Goal: Information Seeking & Learning: Learn about a topic

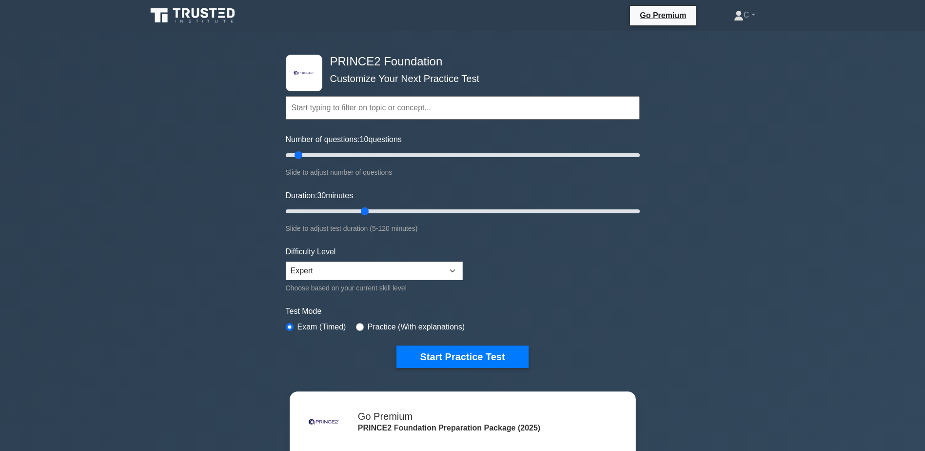
drag, startPoint x: 304, startPoint y: 208, endPoint x: 362, endPoint y: 219, distance: 58.5
type input "30"
click at [362, 217] on input "Duration: 30 minutes" at bounding box center [463, 211] width 354 height 12
drag, startPoint x: 303, startPoint y: 151, endPoint x: 390, endPoint y: 151, distance: 86.8
type input "60"
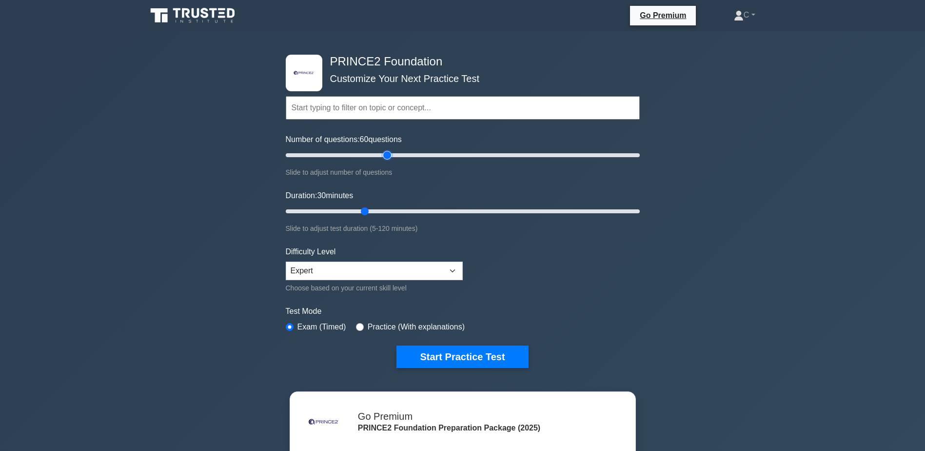
click at [390, 151] on input "Number of questions: 60 questions" at bounding box center [463, 155] width 354 height 12
drag, startPoint x: 362, startPoint y: 211, endPoint x: 452, endPoint y: 209, distance: 89.3
type input "60"
click at [452, 209] on input "Duration: 60 minutes" at bounding box center [463, 211] width 354 height 12
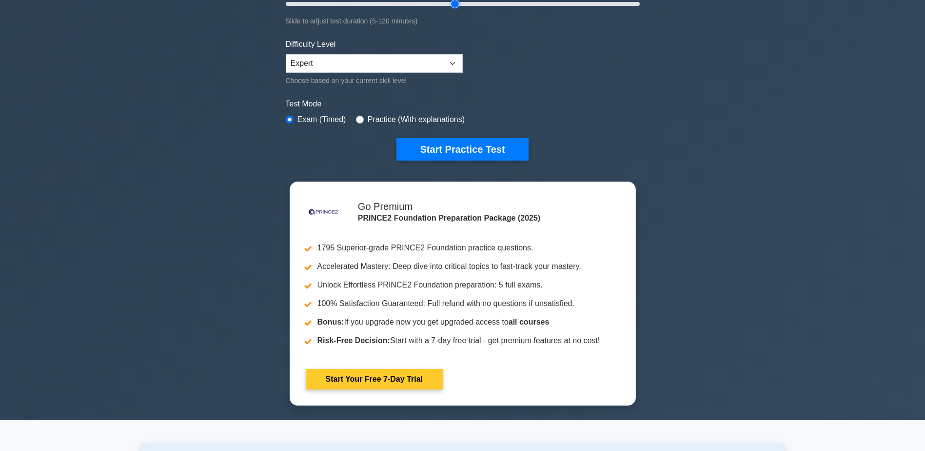
scroll to position [98, 0]
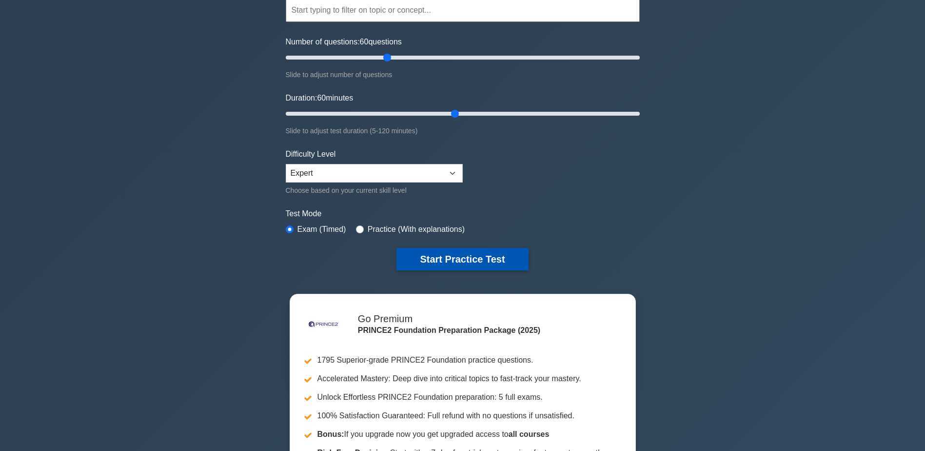
click at [507, 257] on button "Start Practice Test" at bounding box center [462, 259] width 132 height 22
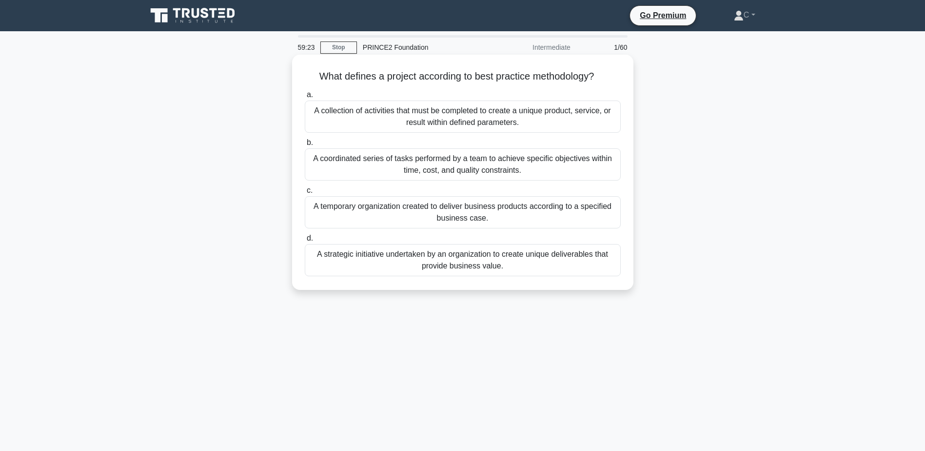
click at [415, 206] on div "A temporary organization created to deliver business products according to a sp…" at bounding box center [463, 212] width 316 height 32
click at [305, 194] on input "c. A temporary organization created to deliver business products according to a…" at bounding box center [305, 190] width 0 height 6
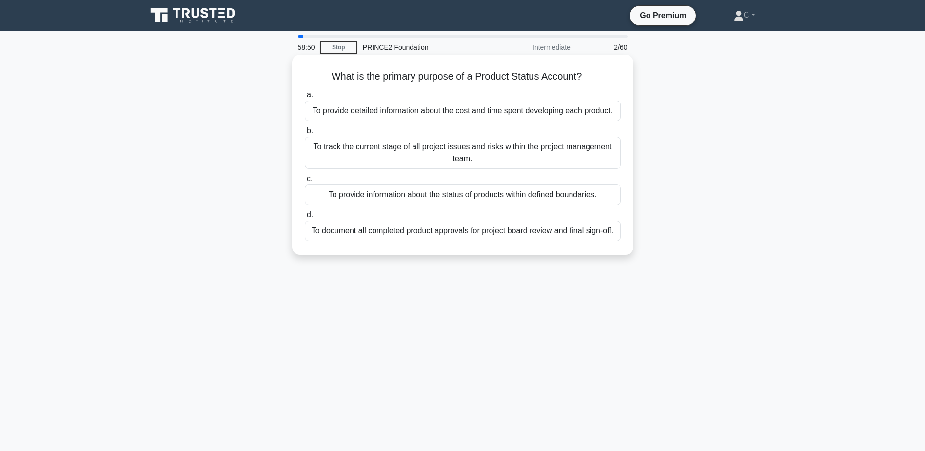
click at [472, 191] on div "To provide information about the status of products within defined boundaries." at bounding box center [463, 194] width 316 height 20
click at [305, 182] on input "c. To provide information about the status of products within defined boundarie…" at bounding box center [305, 179] width 0 height 6
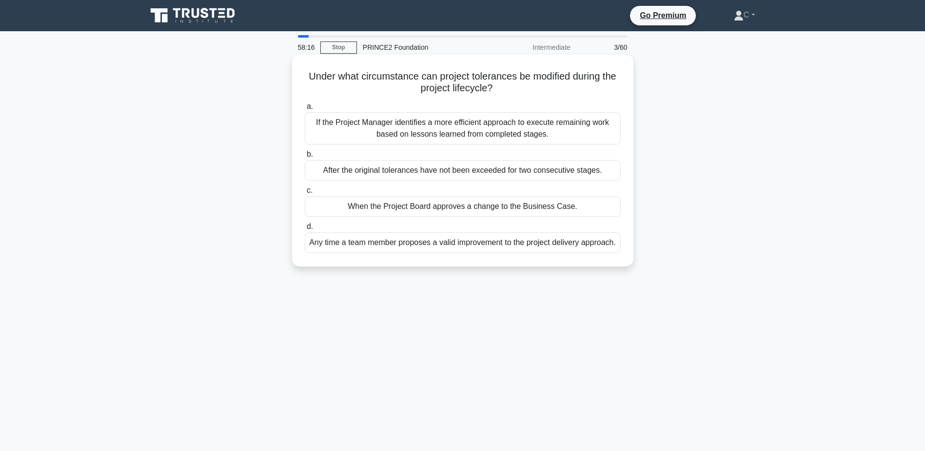
click at [412, 133] on div "If the Project Manager identifies a more efficient approach to execute remainin…" at bounding box center [463, 128] width 316 height 32
click at [305, 110] on input "a. If the Project Manager identifies a more efficient approach to execute remai…" at bounding box center [305, 106] width 0 height 6
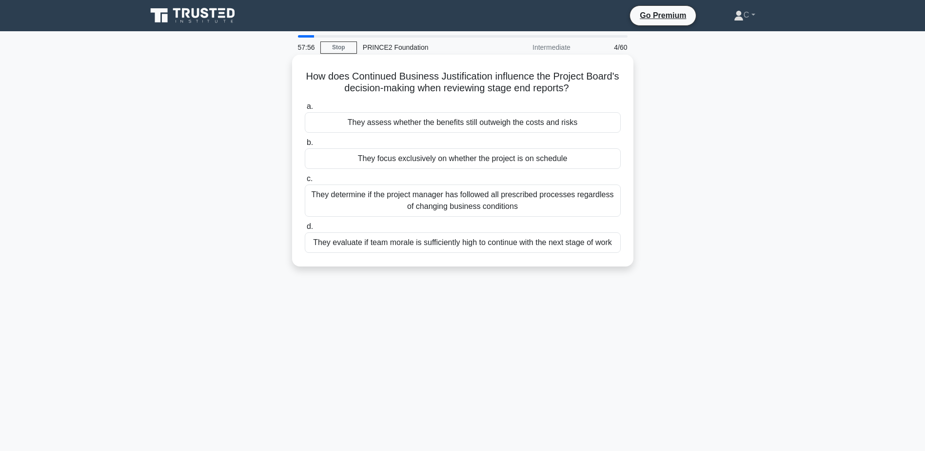
click at [509, 120] on div "They assess whether the benefits still outweigh the costs and risks" at bounding box center [463, 122] width 316 height 20
click at [305, 110] on input "a. They assess whether the benefits still outweigh the costs and risks" at bounding box center [305, 106] width 0 height 6
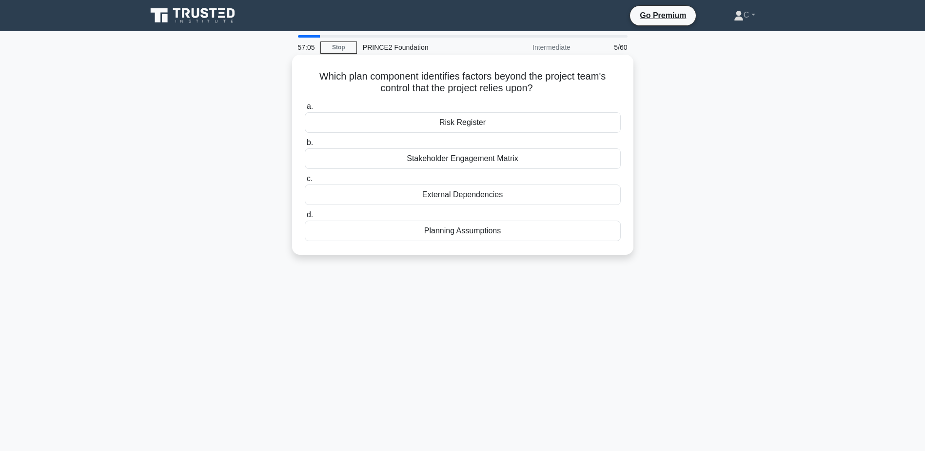
click at [483, 203] on div "External Dependencies" at bounding box center [463, 194] width 316 height 20
click at [305, 182] on input "c. External Dependencies" at bounding box center [305, 179] width 0 height 6
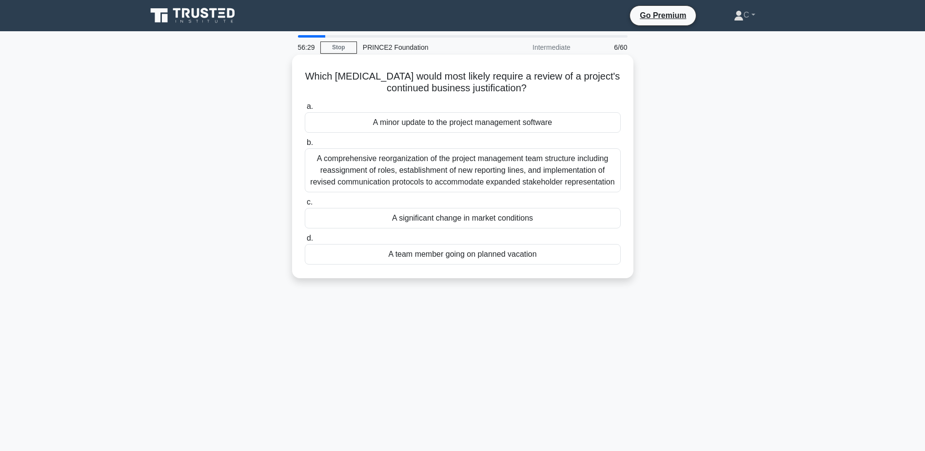
click at [514, 225] on div "A significant change in market conditions" at bounding box center [463, 218] width 316 height 20
click at [305, 205] on input "c. A significant change in market conditions" at bounding box center [305, 202] width 0 height 6
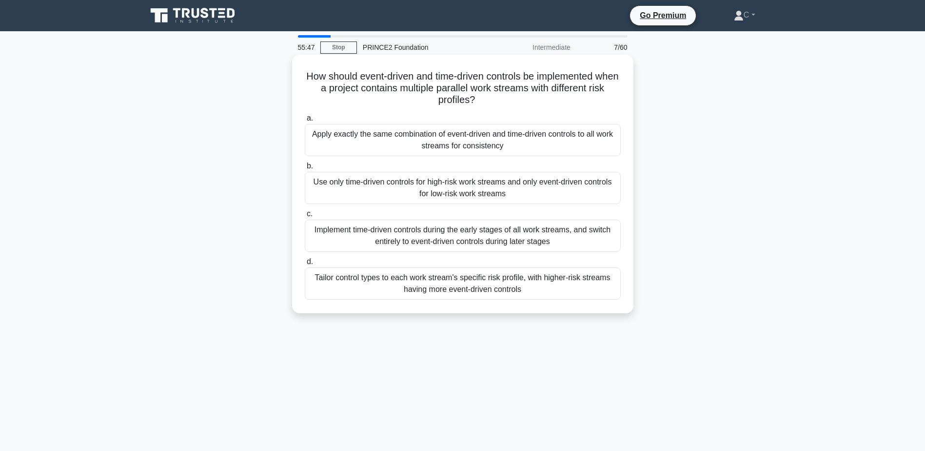
click at [543, 281] on div "Tailor control types to each work stream's specific risk profile, with higher-r…" at bounding box center [463, 283] width 316 height 32
click at [305, 265] on input "d. Tailor control types to each work stream's specific risk profile, with highe…" at bounding box center [305, 261] width 0 height 6
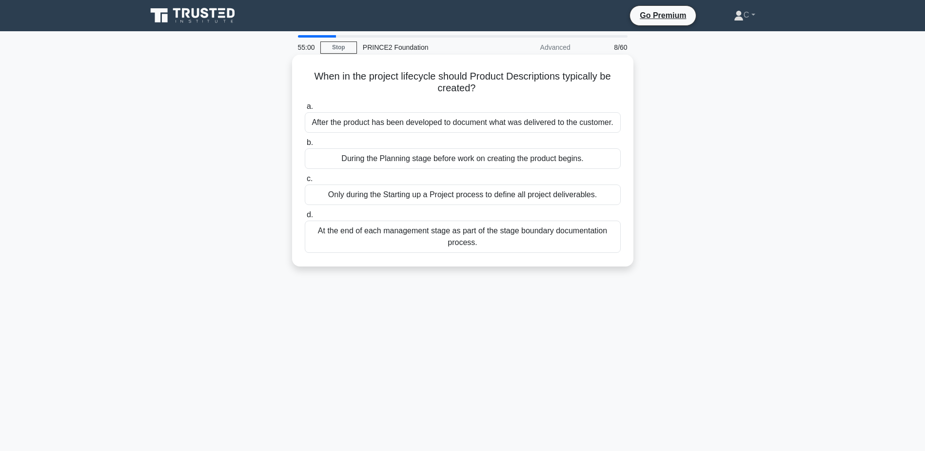
click at [553, 235] on div "At the end of each management stage as part of the stage boundary documentation…" at bounding box center [463, 236] width 316 height 32
click at [305, 218] on input "d. At the end of each management stage as part of the stage boundary documentat…" at bounding box center [305, 215] width 0 height 6
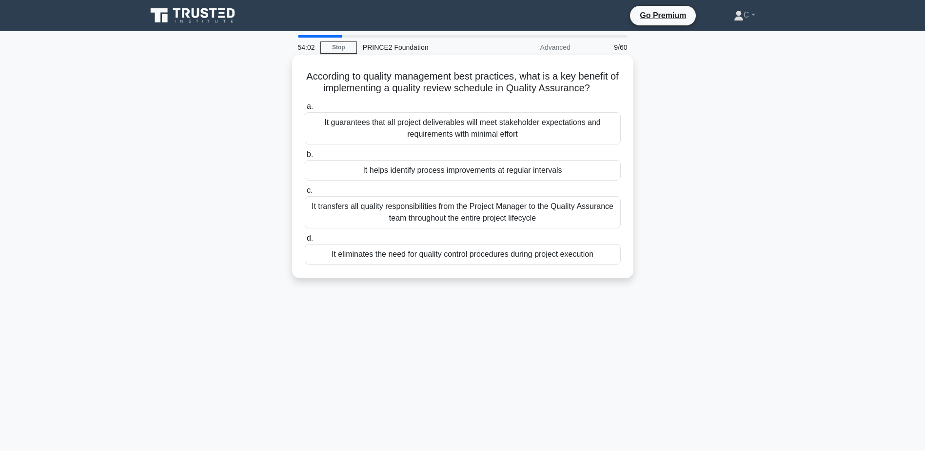
click at [465, 166] on div "It helps identify process improvements at regular intervals" at bounding box center [463, 170] width 316 height 20
click at [305, 158] on input "b. It helps identify process improvements at regular intervals" at bounding box center [305, 154] width 0 height 6
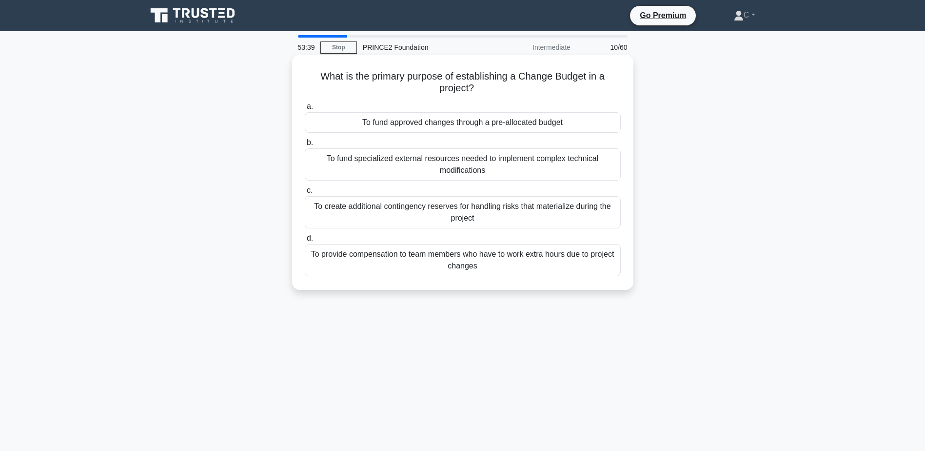
click at [514, 221] on div "To create additional contingency reserves for handling risks that materialize d…" at bounding box center [463, 212] width 316 height 32
click at [305, 194] on input "c. To create additional contingency reserves for handling risks that materializ…" at bounding box center [305, 190] width 0 height 6
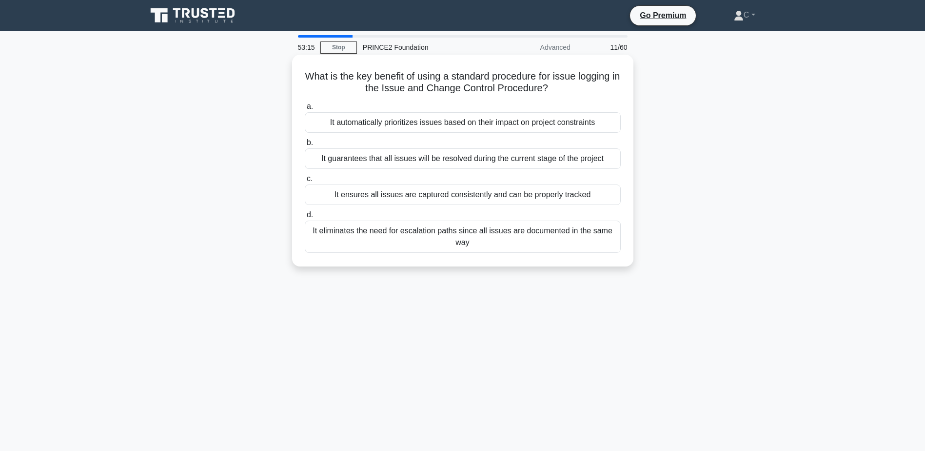
click at [536, 196] on div "It ensures all issues are captured consistently and can be properly tracked" at bounding box center [463, 194] width 316 height 20
click at [305, 182] on input "c. It ensures all issues are captured consistently and can be properly tracked" at bounding box center [305, 179] width 0 height 6
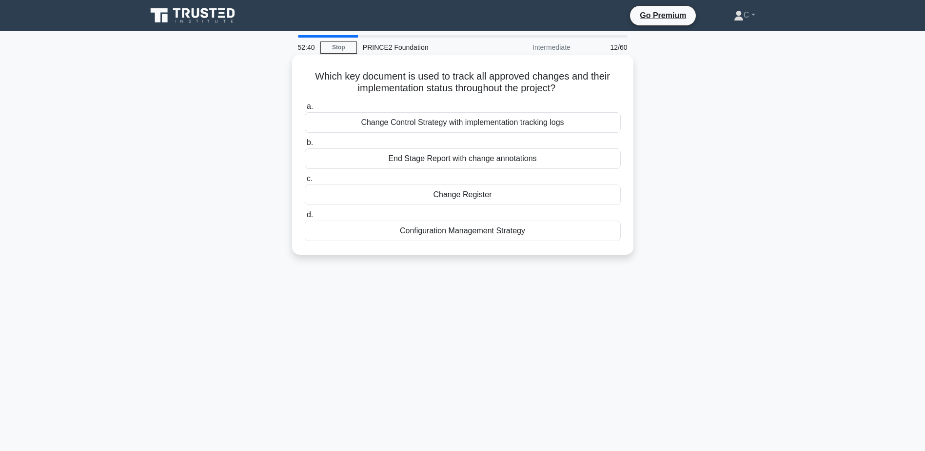
click at [535, 197] on div "Change Register" at bounding box center [463, 194] width 316 height 20
click at [305, 182] on input "c. Change Register" at bounding box center [305, 179] width 0 height 6
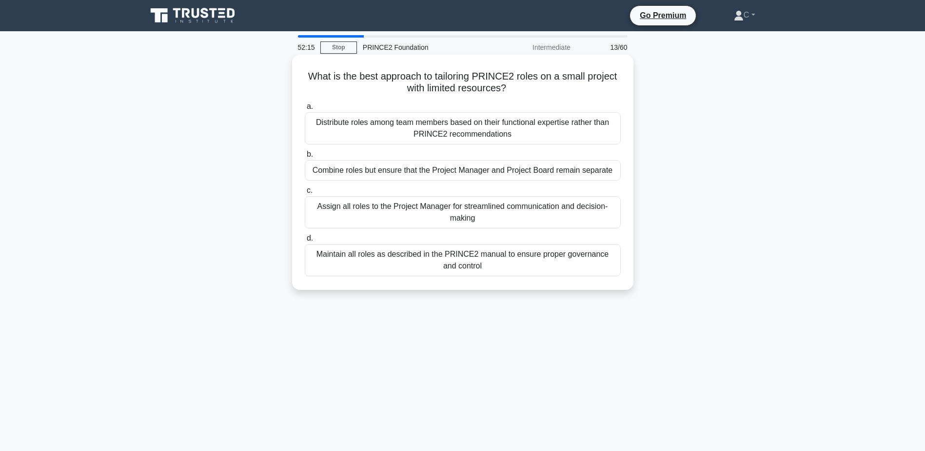
click at [575, 176] on div "Combine roles but ensure that the Project Manager and Project Board remain sepa…" at bounding box center [463, 170] width 316 height 20
click at [305, 158] on input "b. Combine roles but ensure that the Project Manager and Project Board remain s…" at bounding box center [305, 154] width 0 height 6
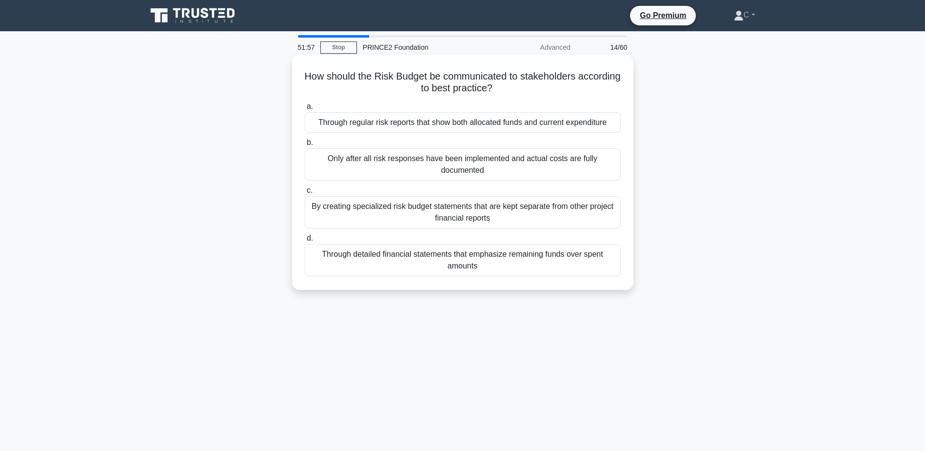
click at [515, 128] on div "Through regular risk reports that show both allocated funds and current expendi…" at bounding box center [463, 122] width 316 height 20
click at [305, 110] on input "a. Through regular risk reports that show both allocated funds and current expe…" at bounding box center [305, 106] width 0 height 6
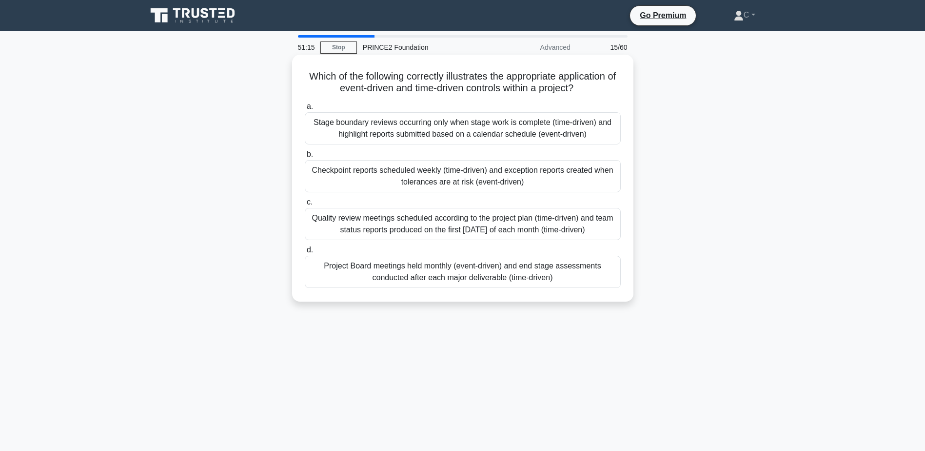
click at [420, 172] on div "Checkpoint reports scheduled weekly (time-driven) and exception reports created…" at bounding box center [463, 176] width 316 height 32
click at [305, 158] on input "b. Checkpoint reports scheduled weekly (time-driven) and exception reports crea…" at bounding box center [305, 154] width 0 height 6
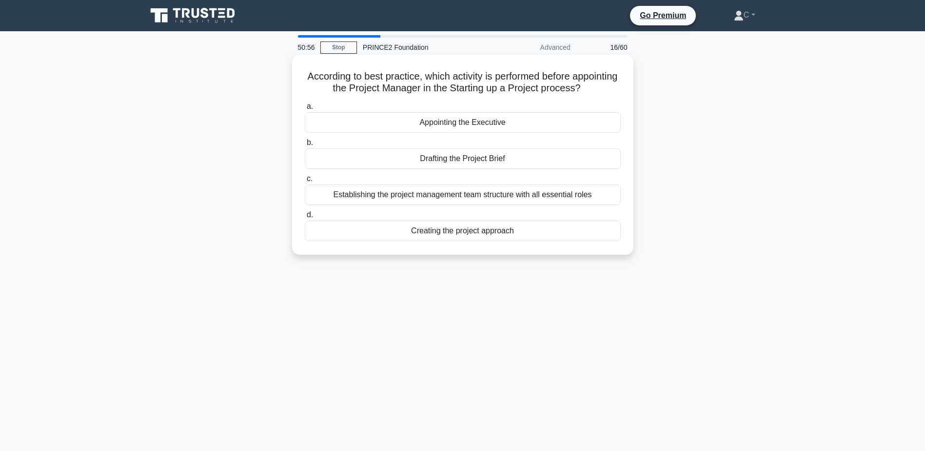
click at [458, 238] on div "Creating the project approach" at bounding box center [463, 230] width 316 height 20
click at [305, 218] on input "d. Creating the project approach" at bounding box center [305, 215] width 0 height 6
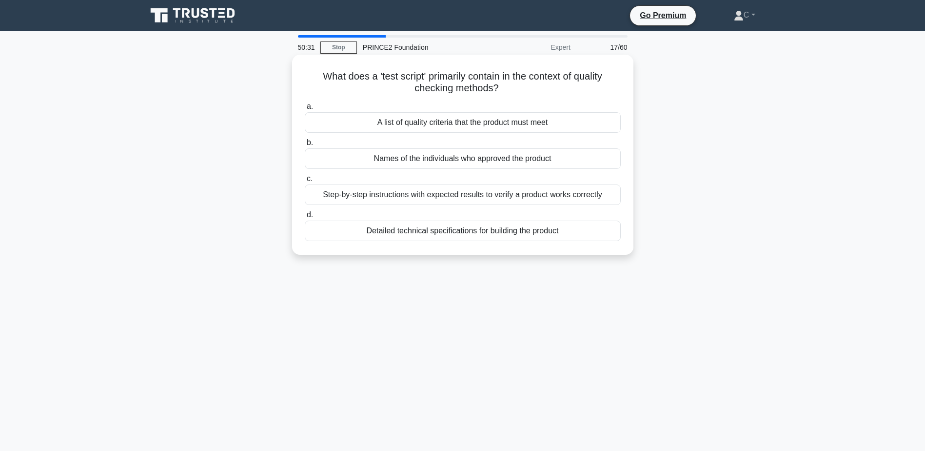
click at [477, 197] on div "Step-by-step instructions with expected results to verify a product works corre…" at bounding box center [463, 194] width 316 height 20
click at [305, 182] on input "c. Step-by-step instructions with expected results to verify a product works co…" at bounding box center [305, 179] width 0 height 6
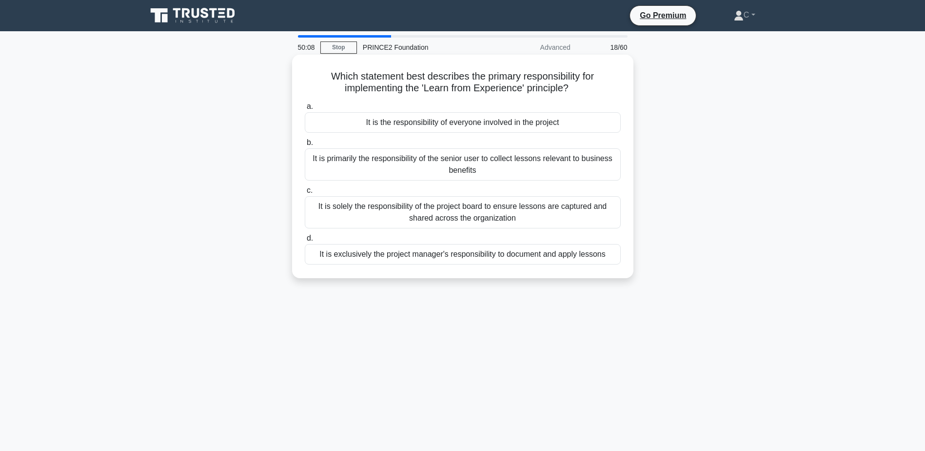
click at [446, 123] on div "It is the responsibility of everyone involved in the project" at bounding box center [463, 122] width 316 height 20
click at [305, 110] on input "a. It is the responsibility of everyone involved in the project" at bounding box center [305, 106] width 0 height 6
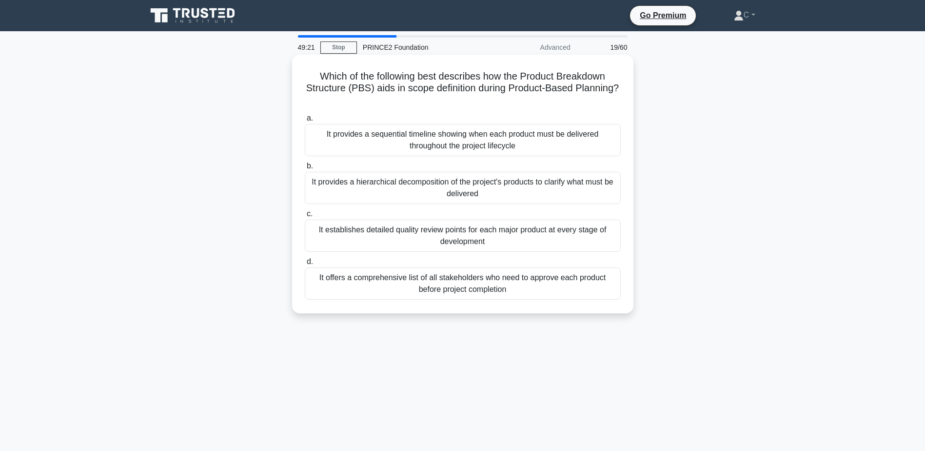
click at [509, 184] on div "It provides a hierarchical decomposition of the project's products to clarify w…" at bounding box center [463, 188] width 316 height 32
click at [305, 169] on input "b. It provides a hierarchical decomposition of the project's products to clarif…" at bounding box center [305, 166] width 0 height 6
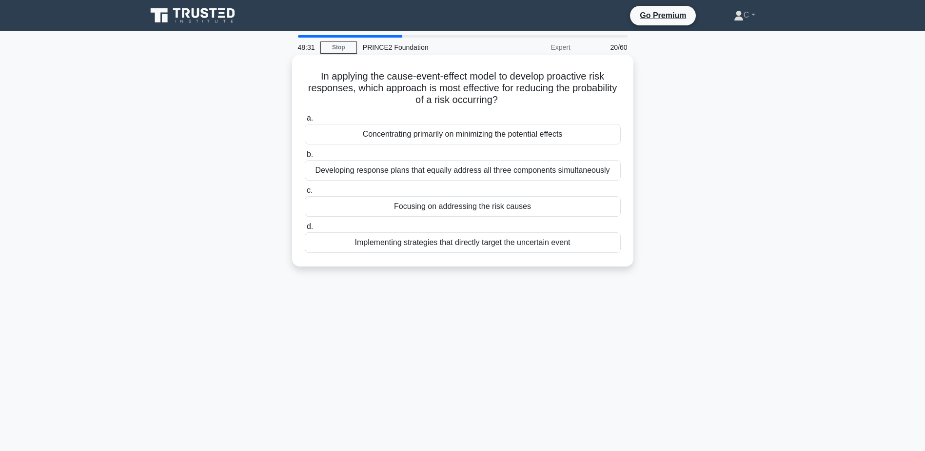
click at [447, 203] on div "Focusing on addressing the risk causes" at bounding box center [463, 206] width 316 height 20
click at [305, 194] on input "c. Focusing on addressing the risk causes" at bounding box center [305, 190] width 0 height 6
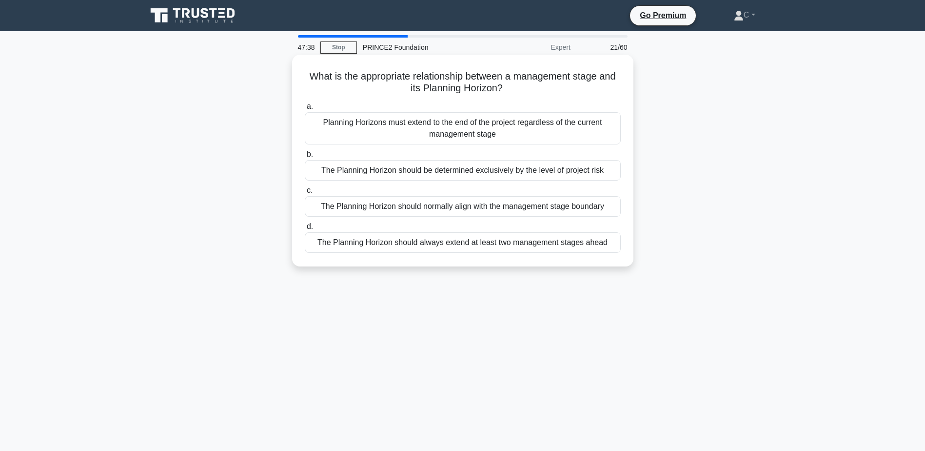
click at [559, 130] on div "Planning Horizons must extend to the end of the project regardless of the curre…" at bounding box center [463, 128] width 316 height 32
click at [305, 110] on input "a. Planning Horizons must extend to the end of the project regardless of the cu…" at bounding box center [305, 106] width 0 height 6
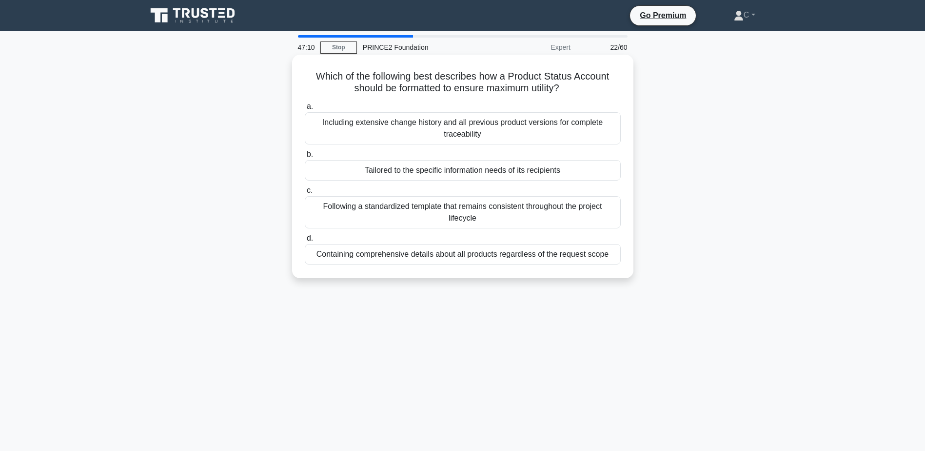
click at [445, 215] on div "Following a standardized template that remains consistent throughout the projec…" at bounding box center [463, 212] width 316 height 32
click at [305, 194] on input "c. Following a standardized template that remains consistent throughout the pro…" at bounding box center [305, 190] width 0 height 6
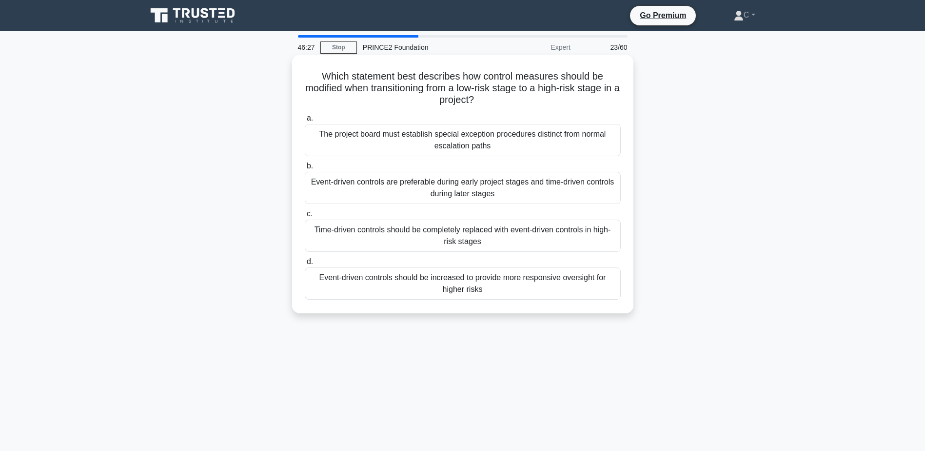
click at [429, 295] on div "Event-driven controls should be increased to provide more responsive oversight …" at bounding box center [463, 283] width 316 height 32
click at [305, 265] on input "d. Event-driven controls should be increased to provide more responsive oversig…" at bounding box center [305, 261] width 0 height 6
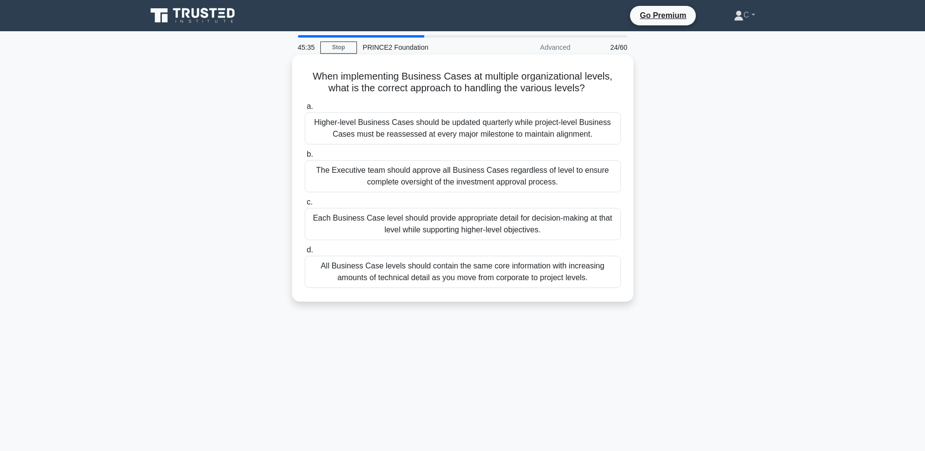
click at [479, 272] on div "All Business Case levels should contain the same core information with increasi…" at bounding box center [463, 272] width 316 height 32
click at [305, 253] on input "d. All Business Case levels should contain the same core information with incre…" at bounding box center [305, 250] width 0 height 6
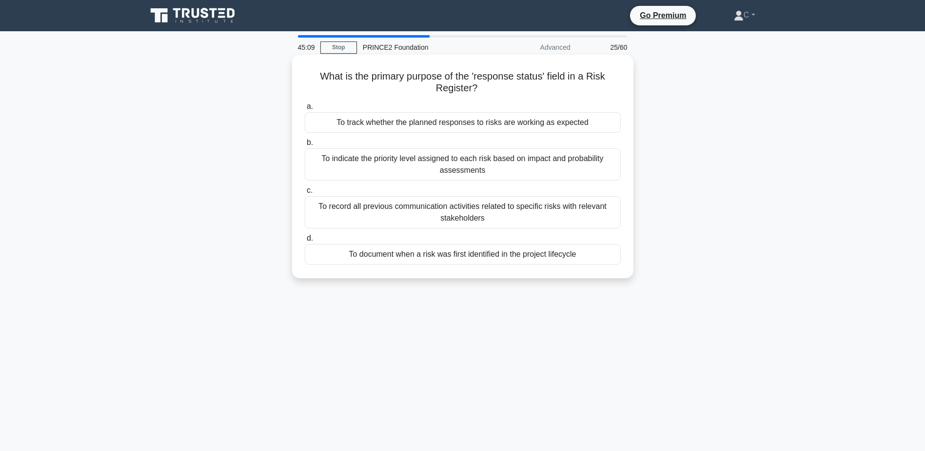
click at [471, 173] on div "To indicate the priority level assigned to each risk based on impact and probab…" at bounding box center [463, 164] width 316 height 32
click at [305, 146] on input "b. To indicate the priority level assigned to each risk based on impact and pro…" at bounding box center [305, 142] width 0 height 6
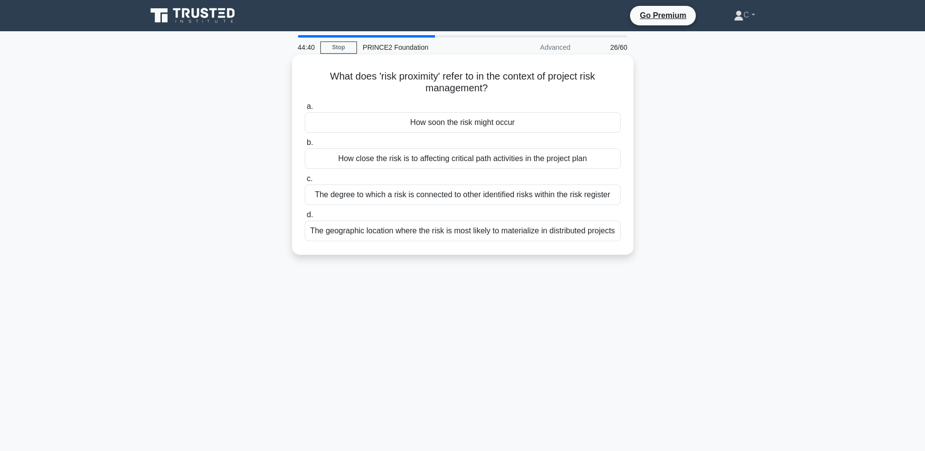
click at [465, 168] on div "How close the risk is to affecting critical path activities in the project plan" at bounding box center [463, 158] width 316 height 20
click at [305, 146] on input "b. How close the risk is to affecting critical path activities in the project p…" at bounding box center [305, 142] width 0 height 6
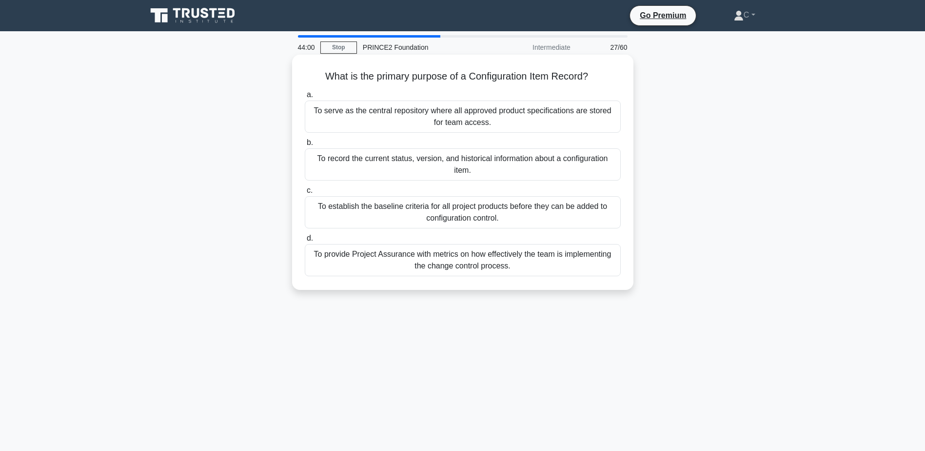
click at [482, 128] on div "To serve as the central repository where all approved product specifications ar…" at bounding box center [463, 116] width 316 height 32
click at [305, 98] on input "a. To serve as the central repository where all approved product specifications…" at bounding box center [305, 95] width 0 height 6
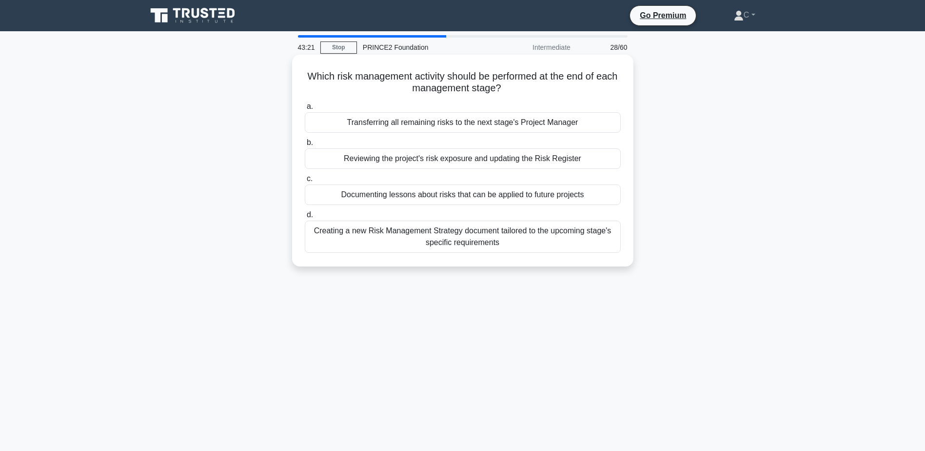
click at [458, 193] on div "Documenting lessons about risks that can be applied to future projects" at bounding box center [463, 194] width 316 height 20
click at [305, 182] on input "c. Documenting lessons about risks that can be applied to future projects" at bounding box center [305, 179] width 0 height 6
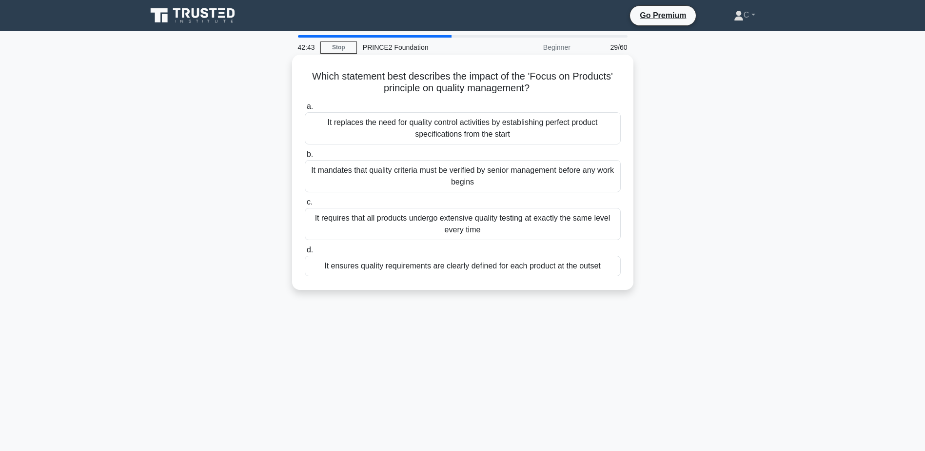
click at [447, 260] on div "It ensures quality requirements are clearly defined for each product at the out…" at bounding box center [463, 266] width 316 height 20
click at [305, 253] on input "d. It ensures quality requirements are clearly defined for each product at the …" at bounding box center [305, 250] width 0 height 6
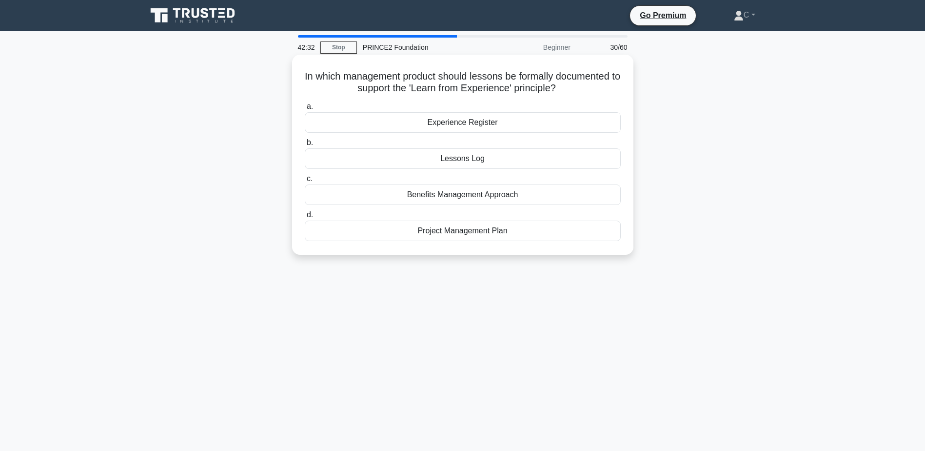
click at [469, 164] on div "Lessons Log" at bounding box center [463, 158] width 316 height 20
click at [305, 146] on input "b. Lessons Log" at bounding box center [305, 142] width 0 height 6
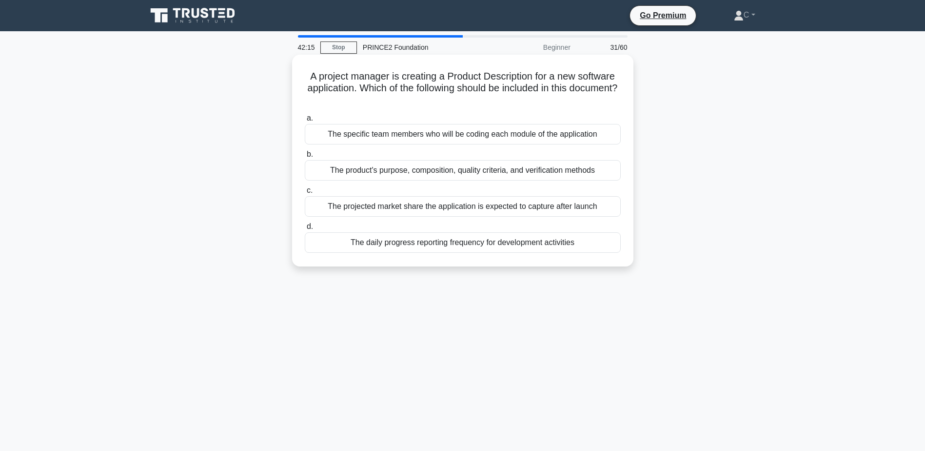
click at [439, 172] on div "The product's purpose, composition, quality criteria, and verification methods" at bounding box center [463, 170] width 316 height 20
click at [305, 158] on input "b. The product's purpose, composition, quality criteria, and verification metho…" at bounding box center [305, 154] width 0 height 6
click at [444, 140] on div "The ongoing viability of the project based on current forecasts" at bounding box center [463, 134] width 316 height 20
click at [305, 121] on input "a. The ongoing viability of the project based on current forecasts" at bounding box center [305, 118] width 0 height 6
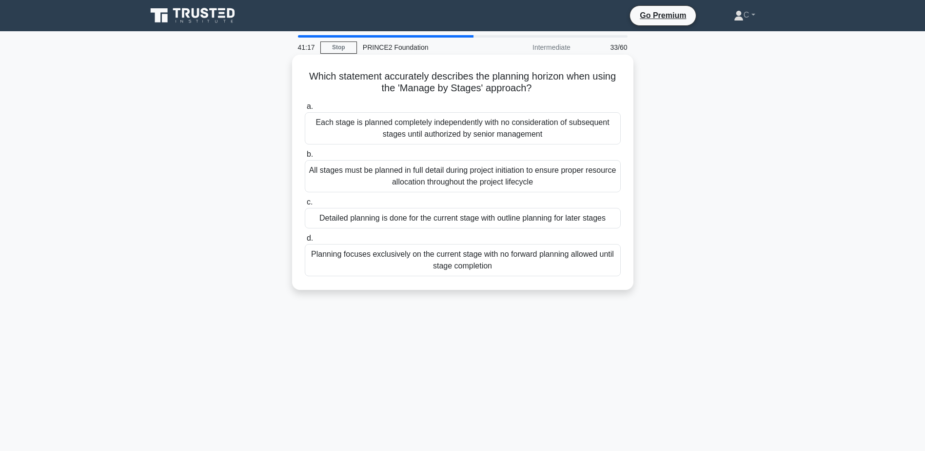
click at [365, 223] on div "Detailed planning is done for the current stage with outline planning for later…" at bounding box center [463, 218] width 316 height 20
click at [305, 205] on input "c. Detailed planning is done for the current stage with outline planning for la…" at bounding box center [305, 202] width 0 height 6
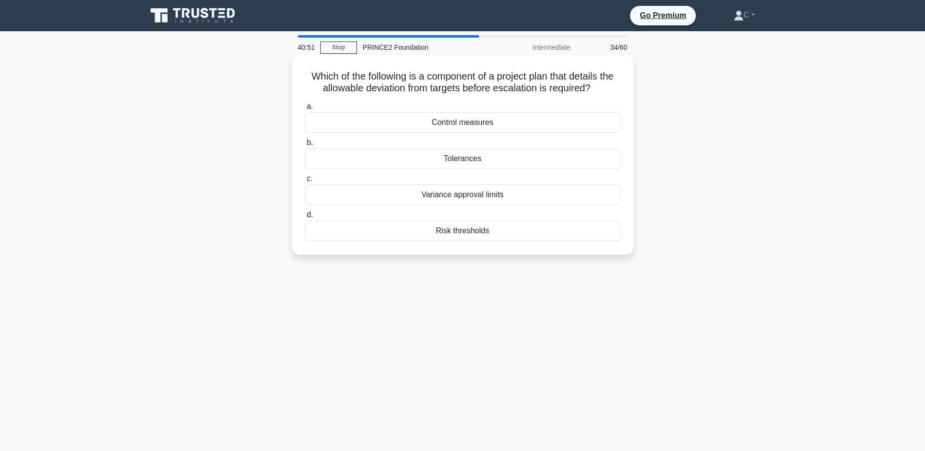
click at [455, 160] on div "Tolerances" at bounding box center [463, 158] width 316 height 20
click at [305, 146] on input "b. Tolerances" at bounding box center [305, 142] width 0 height 6
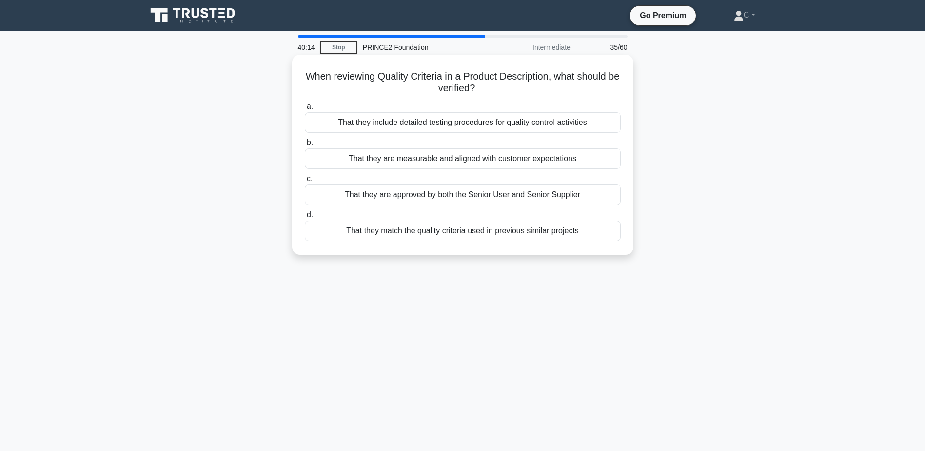
click at [416, 158] on div "That they are measurable and aligned with customer expectations" at bounding box center [463, 158] width 316 height 20
click at [305, 146] on input "b. That they are measurable and aligned with customer expectations" at bounding box center [305, 142] width 0 height 6
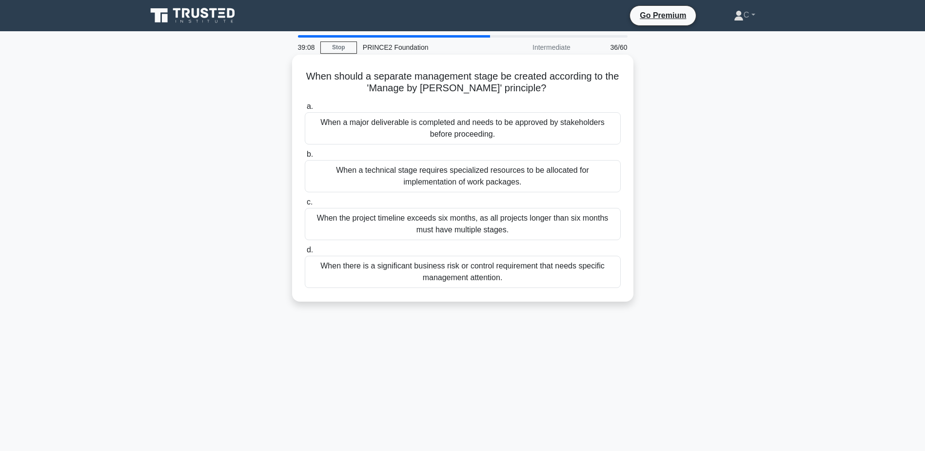
click at [409, 262] on div "When there is a significant business risk or control requirement that needs spe…" at bounding box center [463, 272] width 316 height 32
click at [305, 253] on input "d. When there is a significant business risk or control requirement that needs …" at bounding box center [305, 250] width 0 height 6
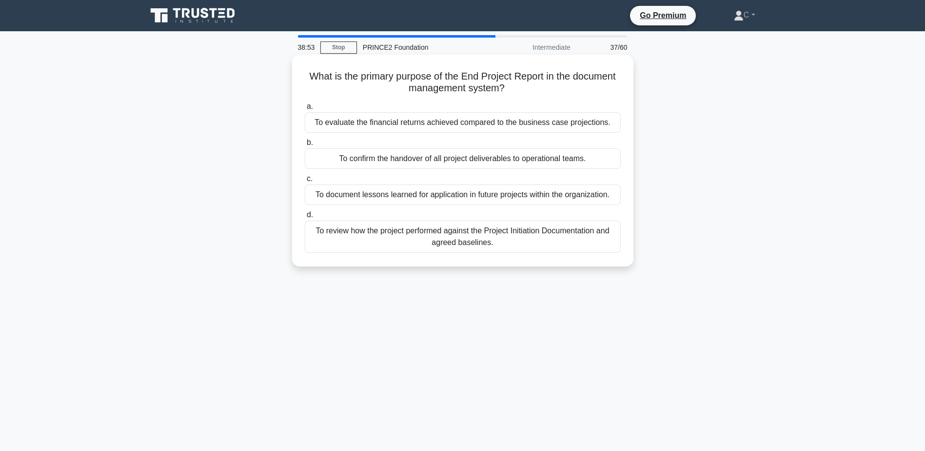
click at [471, 187] on div "To document lessons learned for application in future projects within the organ…" at bounding box center [463, 194] width 316 height 20
click at [305, 182] on input "c. To document lessons learned for application in future projects within the or…" at bounding box center [305, 179] width 0 height 6
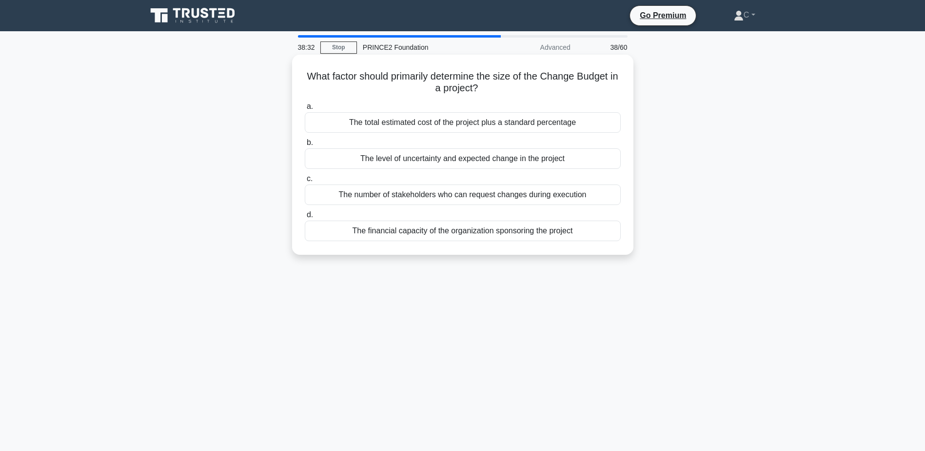
click at [426, 227] on div "The financial capacity of the organization sponsoring the project" at bounding box center [463, 230] width 316 height 20
click at [305, 218] on input "d. The financial capacity of the organization sponsoring the project" at bounding box center [305, 215] width 0 height 6
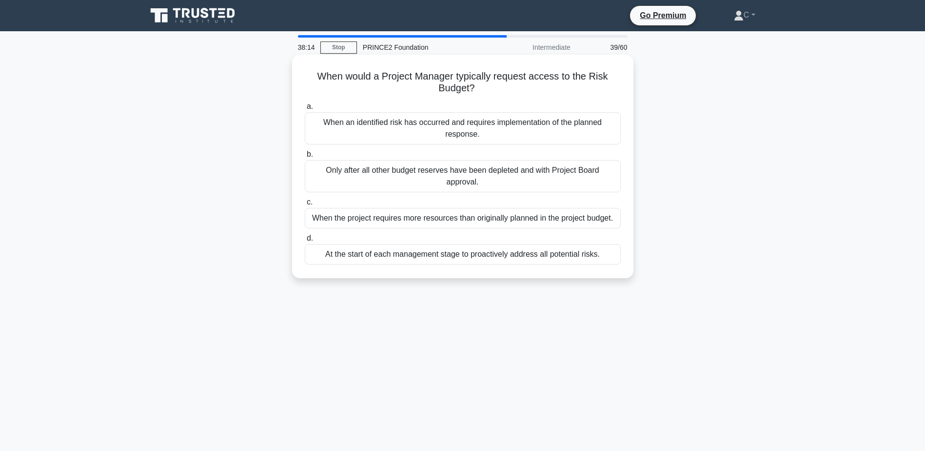
click at [465, 129] on div "When an identified risk has occurred and requires implementation of the planned…" at bounding box center [463, 128] width 316 height 32
click at [305, 110] on input "a. When an identified risk has occurred and requires implementation of the plan…" at bounding box center [305, 106] width 0 height 6
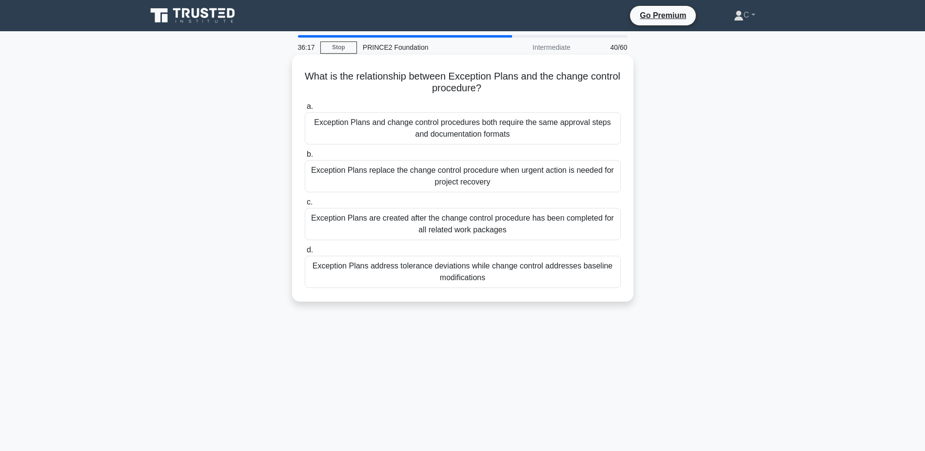
click at [478, 177] on div "Exception Plans replace the change control procedure when urgent action is need…" at bounding box center [463, 176] width 316 height 32
click at [305, 158] on input "b. Exception Plans replace the change control procedure when urgent action is n…" at bounding box center [305, 154] width 0 height 6
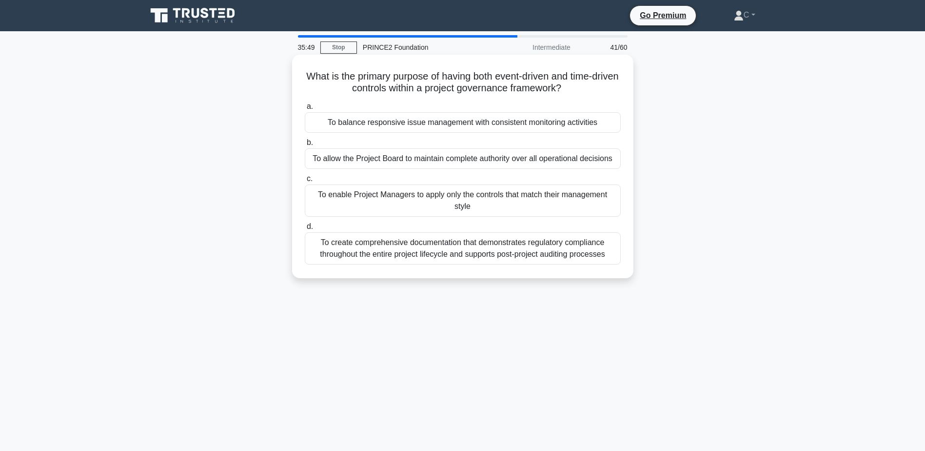
click at [477, 127] on div "To balance responsive issue management with consistent monitoring activities" at bounding box center [463, 122] width 316 height 20
click at [305, 110] on input "a. To balance responsive issue management with consistent monitoring activities" at bounding box center [305, 106] width 0 height 6
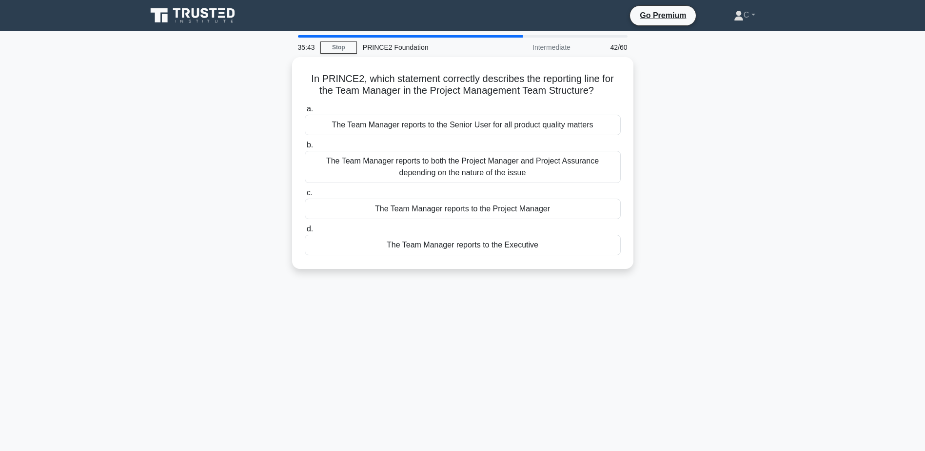
click at [616, 47] on div "42/60" at bounding box center [604, 48] width 57 height 20
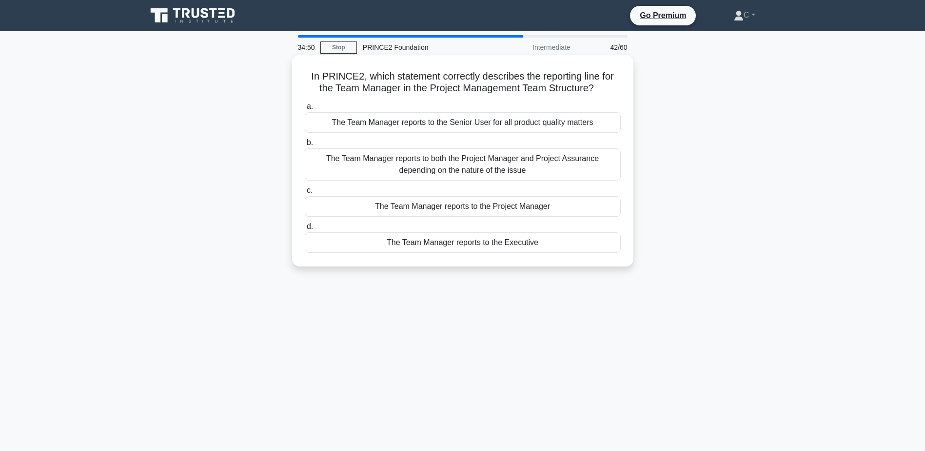
click at [424, 207] on div "The Team Manager reports to the Project Manager" at bounding box center [463, 206] width 316 height 20
click at [305, 194] on input "c. The Team Manager reports to the Project Manager" at bounding box center [305, 190] width 0 height 6
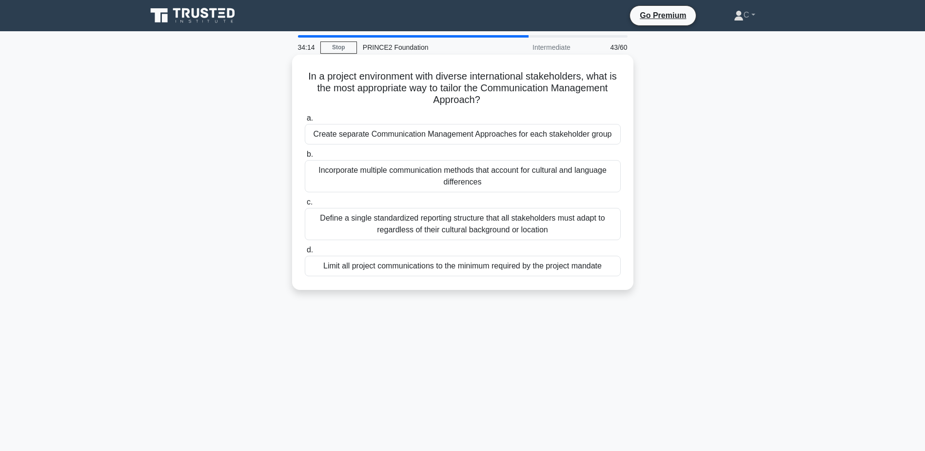
click at [377, 176] on div "Incorporate multiple communication methods that account for cultural and langua…" at bounding box center [463, 176] width 316 height 32
click at [305, 158] on input "b. Incorporate multiple communication methods that account for cultural and lan…" at bounding box center [305, 154] width 0 height 6
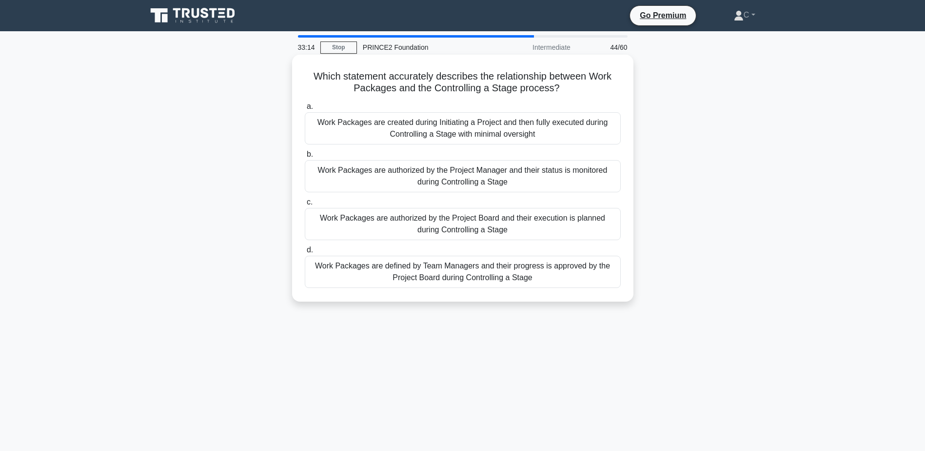
click at [418, 185] on div "Work Packages are authorized by the Project Manager and their status is monitor…" at bounding box center [463, 176] width 316 height 32
click at [305, 158] on input "b. Work Packages are authorized by the Project Manager and their status is moni…" at bounding box center [305, 154] width 0 height 6
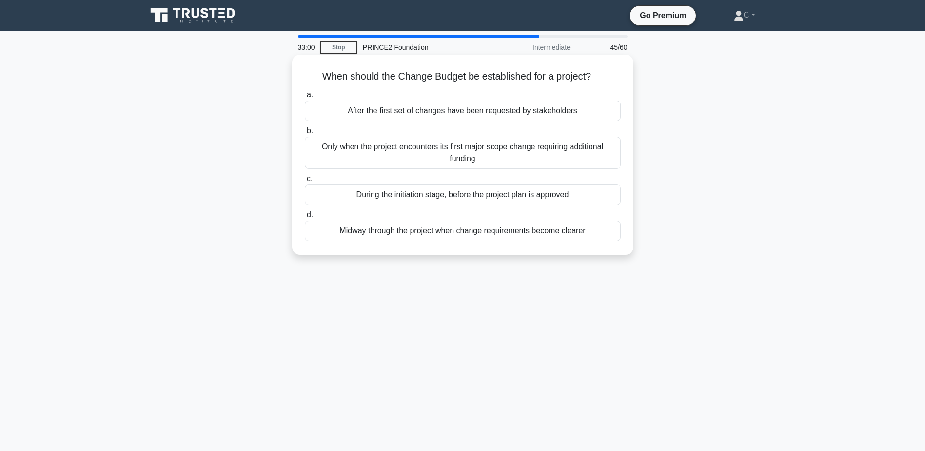
click at [409, 192] on div "During the initiation stage, before the project plan is approved" at bounding box center [463, 194] width 316 height 20
drag, startPoint x: 410, startPoint y: 192, endPoint x: 418, endPoint y: 197, distance: 10.5
click at [418, 197] on div "During the initiation stage, before the project plan is approved" at bounding box center [463, 194] width 316 height 20
click at [305, 182] on input "c. During the initiation stage, before the project plan is approved" at bounding box center [305, 179] width 0 height 6
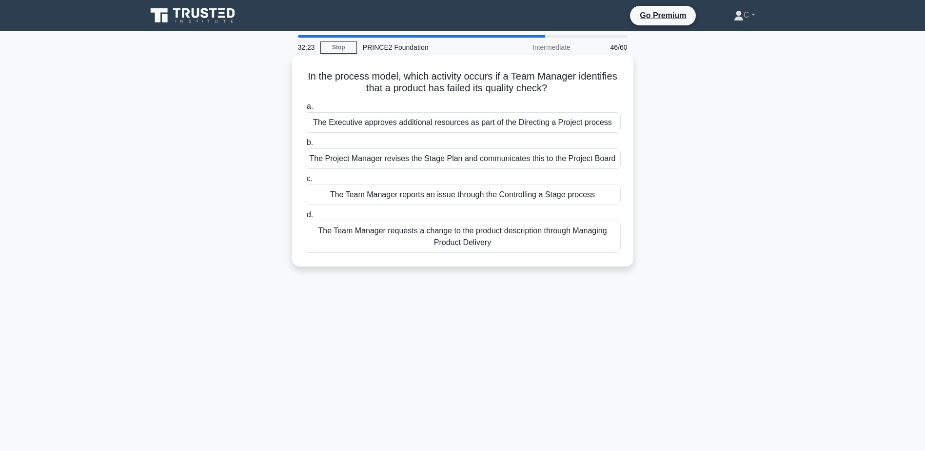
click at [410, 192] on div "The Team Manager reports an issue through the Controlling a Stage process" at bounding box center [463, 194] width 316 height 20
click at [305, 182] on input "c. The Team Manager reports an issue through the Controlling a Stage process" at bounding box center [305, 179] width 0 height 6
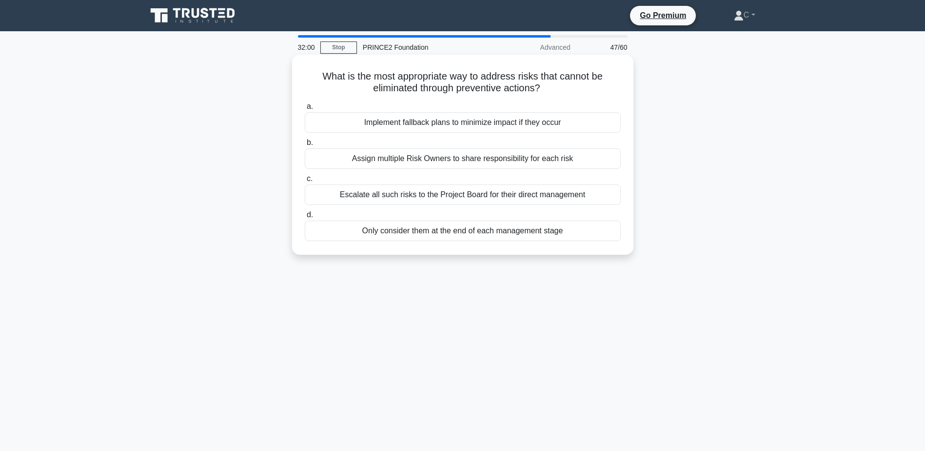
click at [401, 193] on div "Escalate all such risks to the Project Board for their direct management" at bounding box center [463, 194] width 316 height 20
click at [305, 182] on input "c. Escalate all such risks to the Project Board for their direct management" at bounding box center [305, 179] width 0 height 6
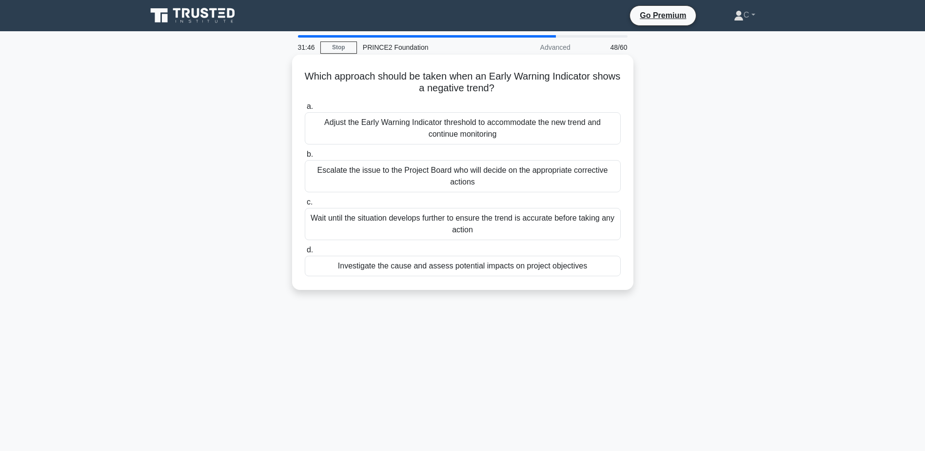
click at [415, 184] on div "Escalate the issue to the Project Board who will decide on the appropriate corr…" at bounding box center [463, 176] width 316 height 32
click at [305, 158] on input "b. Escalate the issue to the Project Board who will decide on the appropriate c…" at bounding box center [305, 154] width 0 height 6
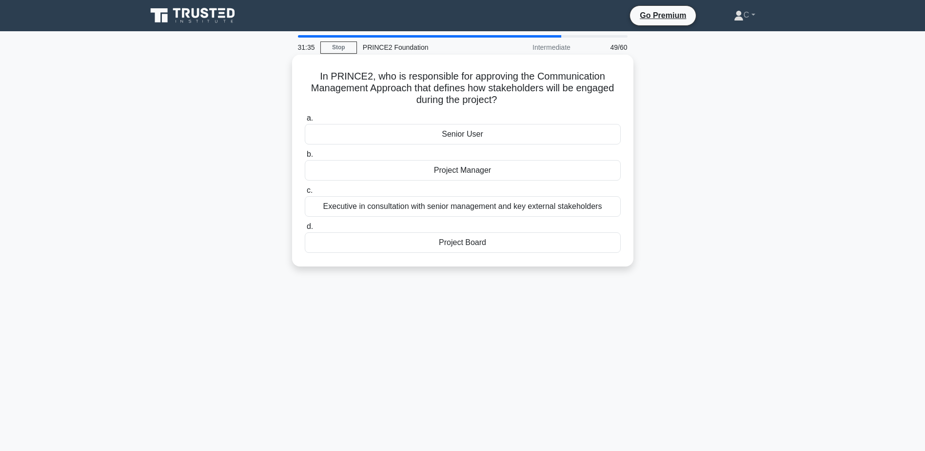
click at [424, 242] on div "Project Board" at bounding box center [463, 242] width 316 height 20
click at [305, 230] on input "d. Project Board" at bounding box center [305, 226] width 0 height 6
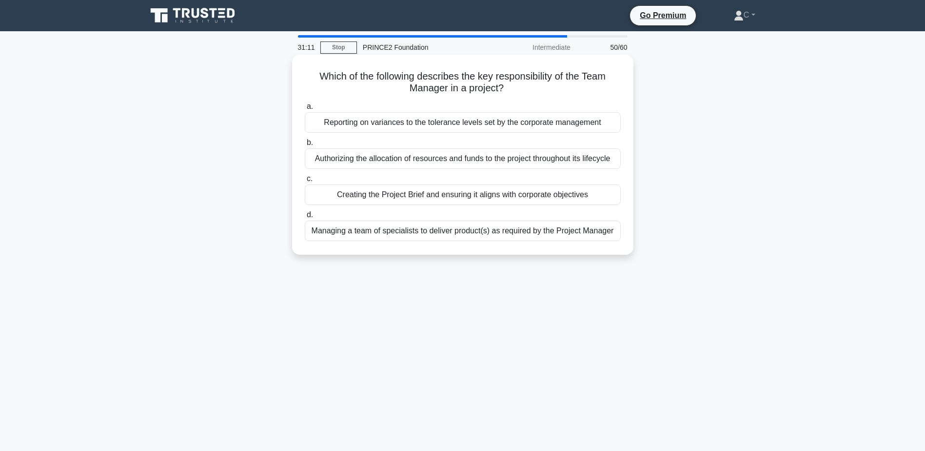
click at [399, 229] on div "Managing a team of specialists to deliver product(s) as required by the Project…" at bounding box center [463, 230] width 316 height 20
click at [305, 218] on input "d. Managing a team of specialists to deliver product(s) as required by the Proj…" at bounding box center [305, 215] width 0 height 6
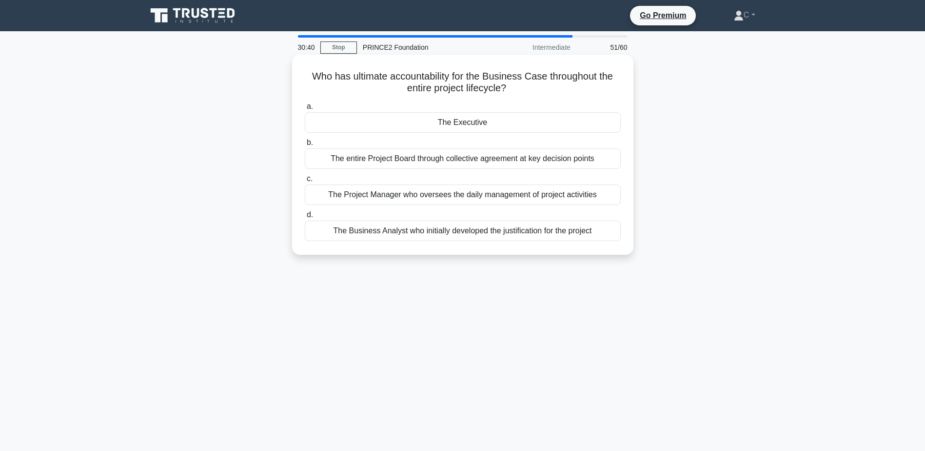
click at [430, 157] on div "The entire Project Board through collective agreement at key decision points" at bounding box center [463, 158] width 316 height 20
click at [305, 146] on input "b. The entire Project Board through collective agreement at key decision points" at bounding box center [305, 142] width 0 height 6
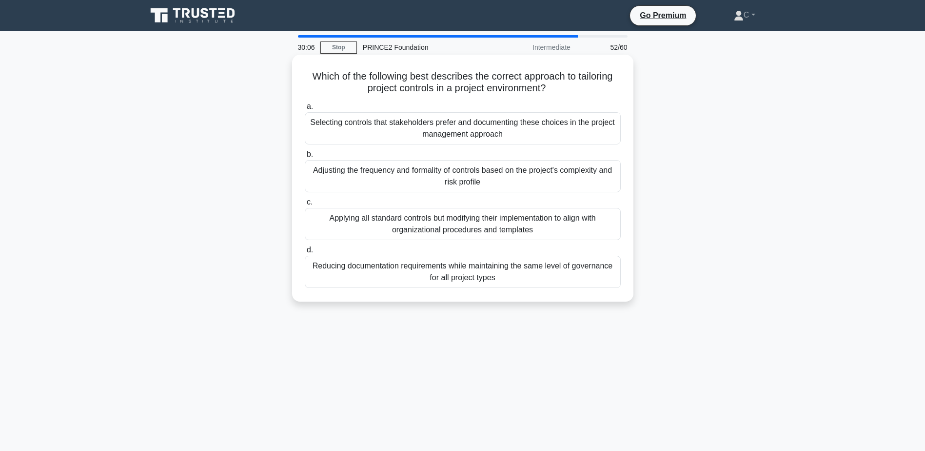
click at [465, 231] on div "Applying all standard controls but modifying their implementation to align with…" at bounding box center [463, 224] width 316 height 32
click at [305, 205] on input "c. Applying all standard controls but modifying their implementation to align w…" at bounding box center [305, 202] width 0 height 6
click at [456, 278] on div "Effective stakeholder engagement helps ensure the project continues to address …" at bounding box center [463, 272] width 316 height 32
click at [305, 253] on input "d. Effective stakeholder engagement helps ensure the project continues to addre…" at bounding box center [305, 250] width 0 height 6
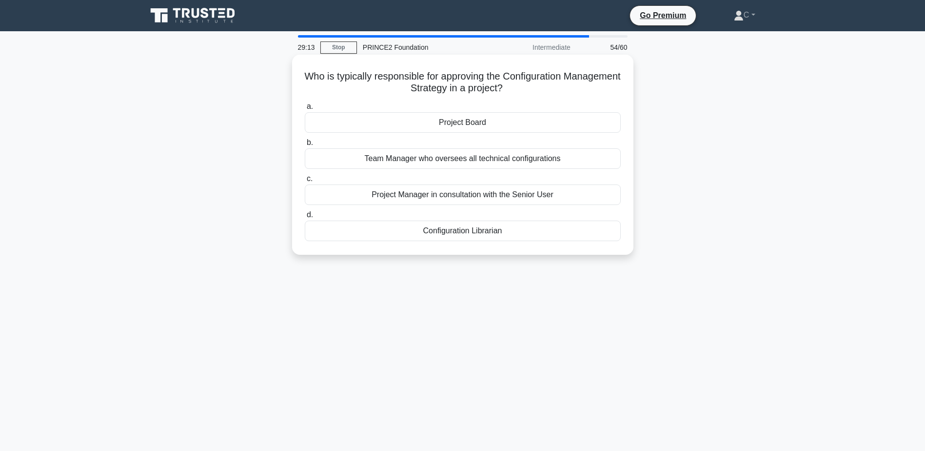
click at [428, 120] on div "Project Board" at bounding box center [463, 122] width 316 height 20
click at [305, 110] on input "a. Project Board" at bounding box center [305, 106] width 0 height 6
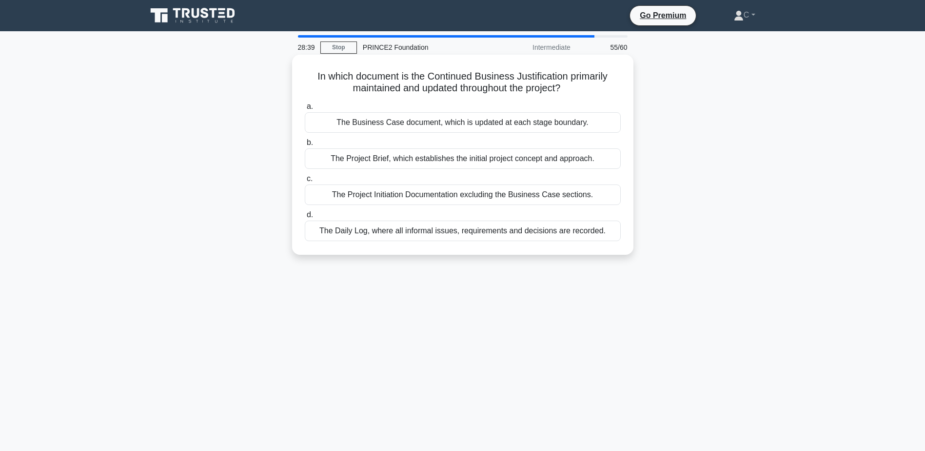
click at [424, 196] on div "The Project Initiation Documentation excluding the Business Case sections." at bounding box center [463, 194] width 316 height 20
click at [305, 182] on input "c. The Project Initiation Documentation excluding the Business Case sections." at bounding box center [305, 179] width 0 height 6
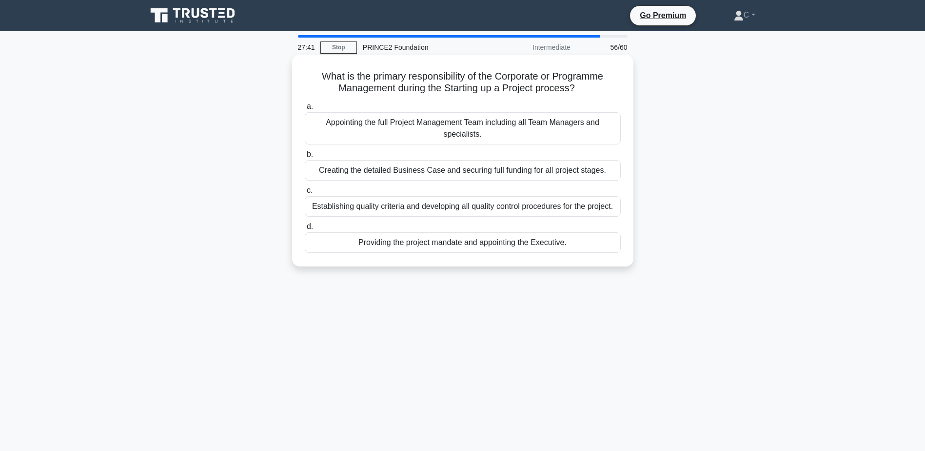
click at [468, 206] on div "Establishing quality criteria and developing all quality control procedures for…" at bounding box center [463, 206] width 316 height 20
drag, startPoint x: 468, startPoint y: 206, endPoint x: 432, endPoint y: 208, distance: 35.7
click at [432, 208] on div "Establishing quality criteria and developing all quality control procedures for…" at bounding box center [463, 206] width 316 height 20
click at [305, 194] on input "c. Establishing quality criteria and developing all quality control procedures …" at bounding box center [305, 190] width 0 height 6
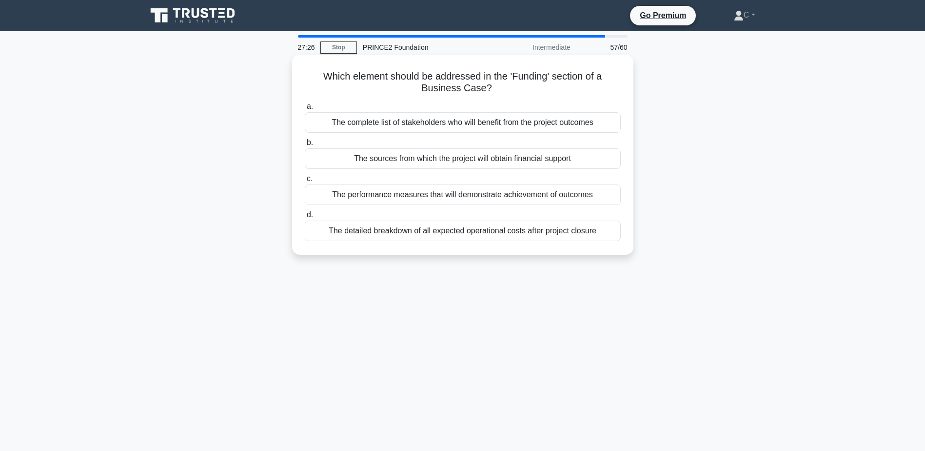
click at [470, 160] on div "The sources from which the project will obtain financial support" at bounding box center [463, 158] width 316 height 20
click at [305, 146] on input "b. The sources from which the project will obtain financial support" at bounding box center [305, 142] width 0 height 6
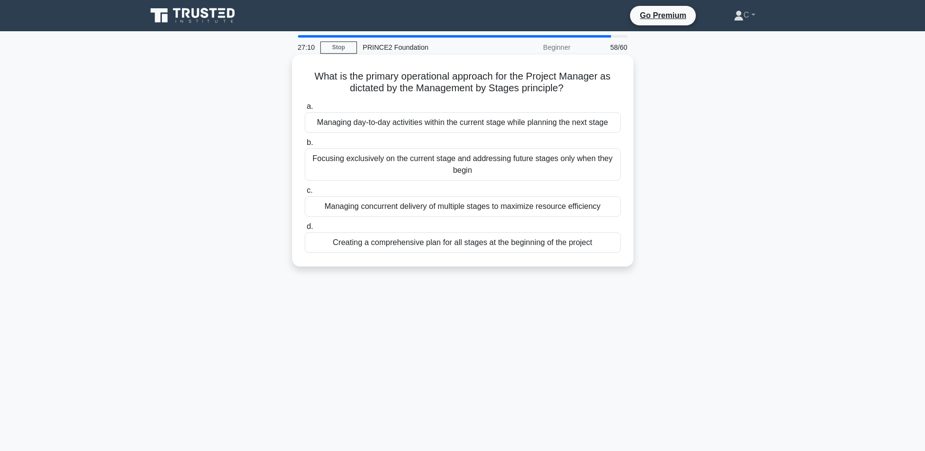
click at [400, 128] on div "Managing day-to-day activities within the current stage while planning the next…" at bounding box center [463, 122] width 316 height 20
click at [305, 110] on input "a. Managing day-to-day activities within the current stage while planning the n…" at bounding box center [305, 106] width 0 height 6
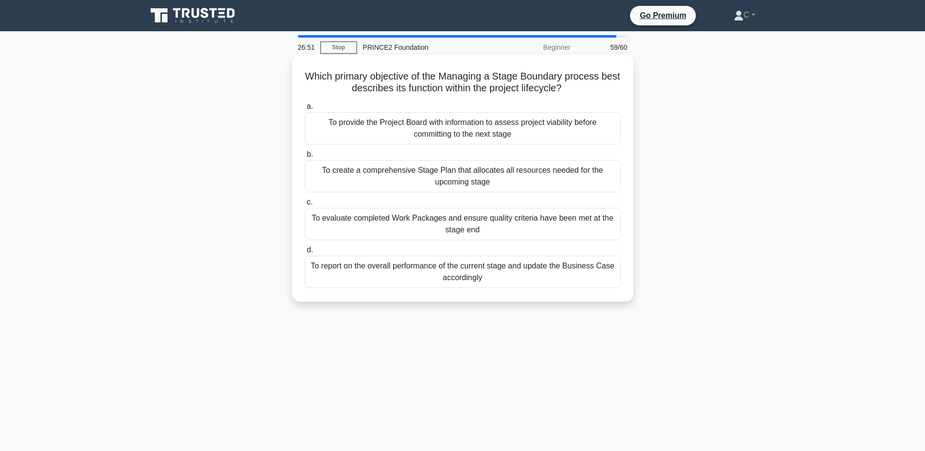
click at [410, 132] on div "To provide the Project Board with information to assess project viability befor…" at bounding box center [463, 128] width 316 height 32
click at [305, 110] on input "a. To provide the Project Board with information to assess project viability be…" at bounding box center [305, 106] width 0 height 6
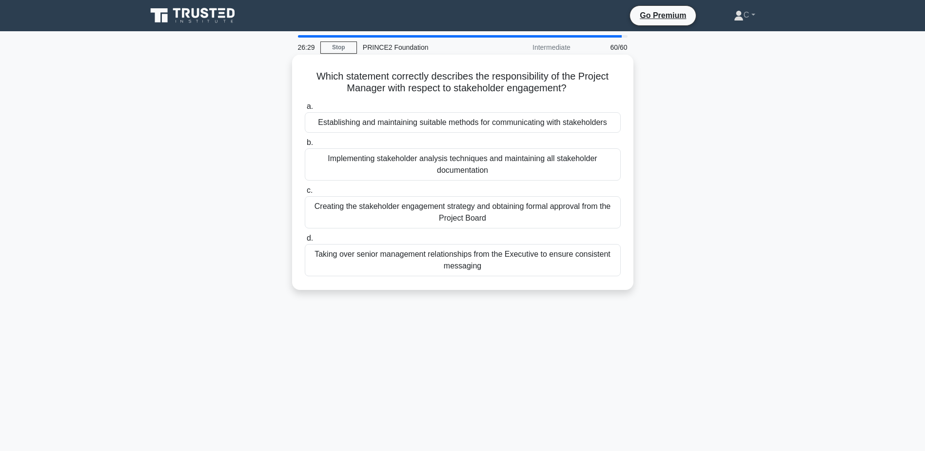
click at [447, 123] on div "Establishing and maintaining suitable methods for communicating with stakeholde…" at bounding box center [463, 122] width 316 height 20
click at [305, 110] on input "a. Establishing and maintaining suitable methods for communicating with stakeho…" at bounding box center [305, 106] width 0 height 6
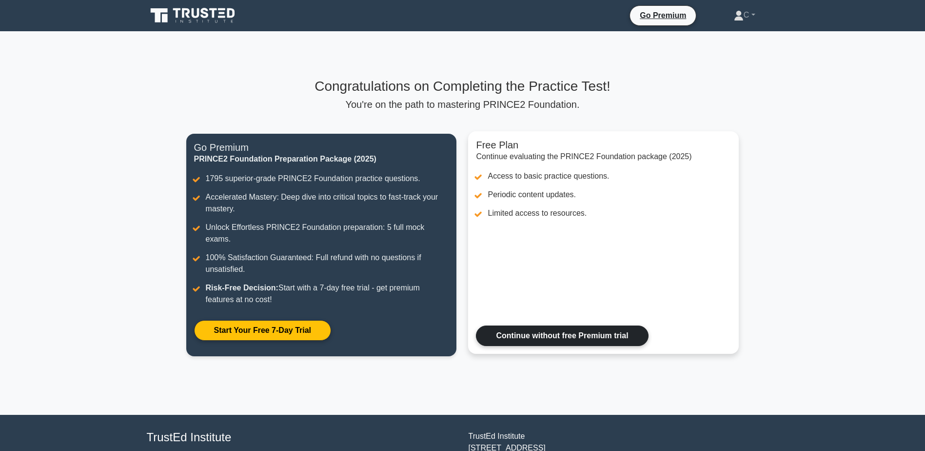
click at [529, 325] on link "Continue without free Premium trial" at bounding box center [562, 335] width 172 height 20
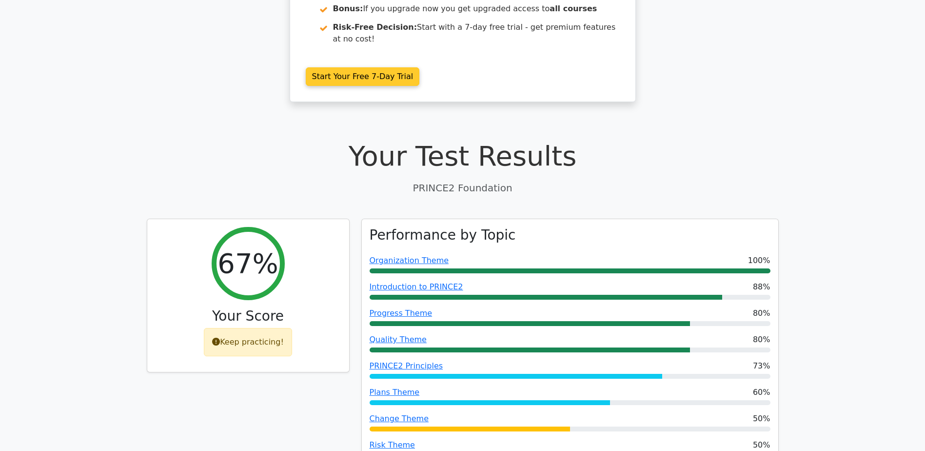
scroll to position [49, 0]
